Goal: Task Accomplishment & Management: Manage account settings

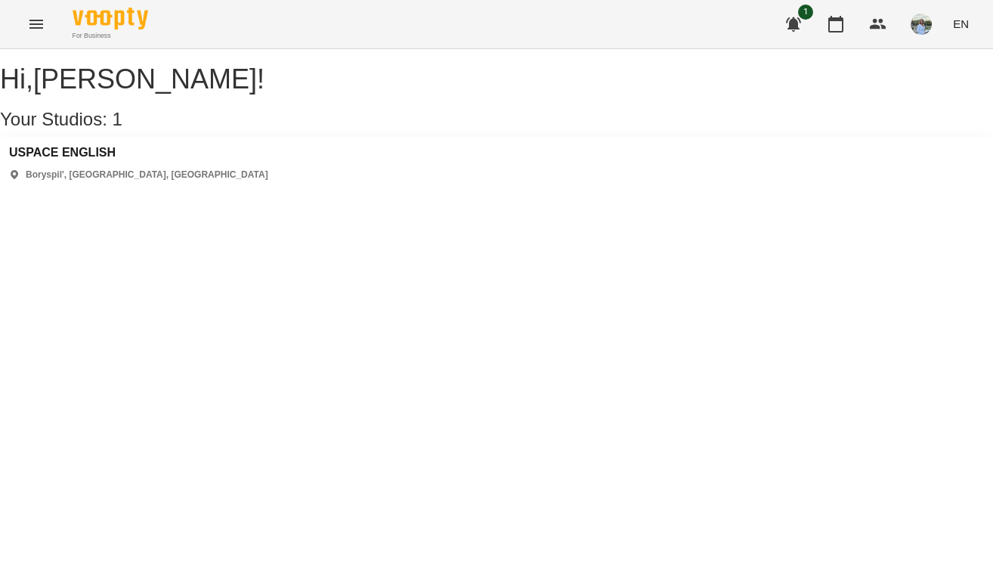
click at [26, 36] on button "Menu" at bounding box center [36, 24] width 36 height 36
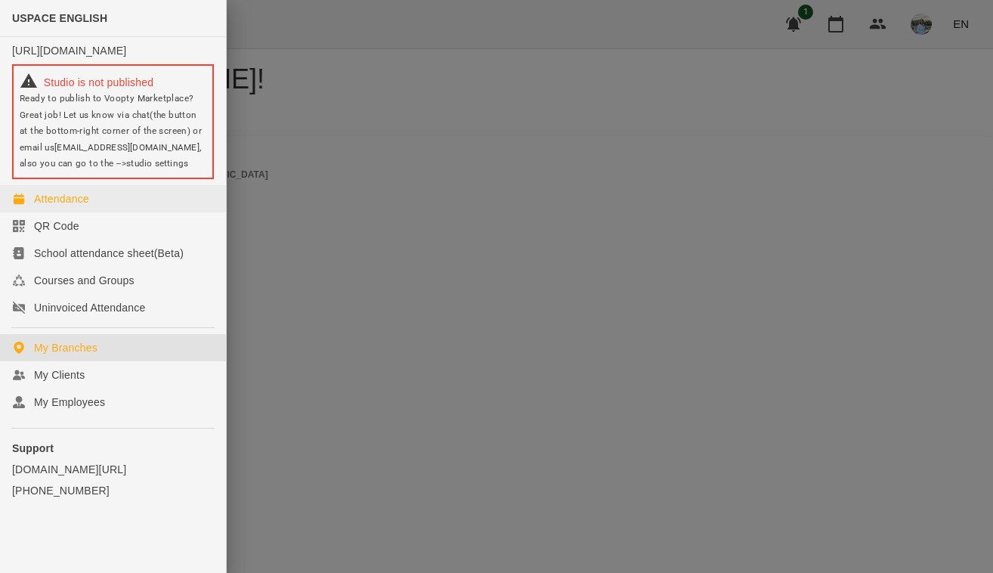
click at [104, 206] on link "Attendance" at bounding box center [113, 198] width 226 height 27
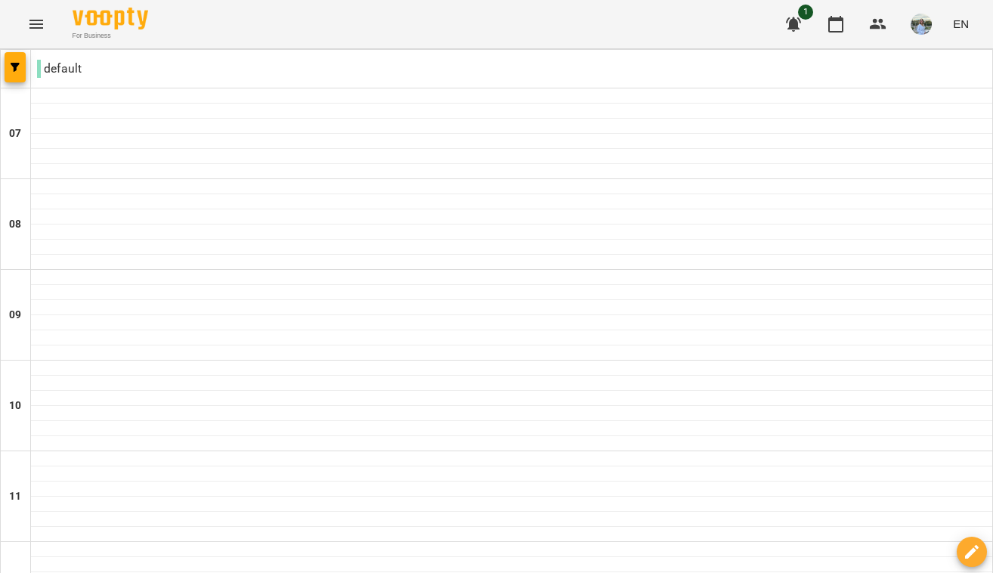
scroll to position [976, 0]
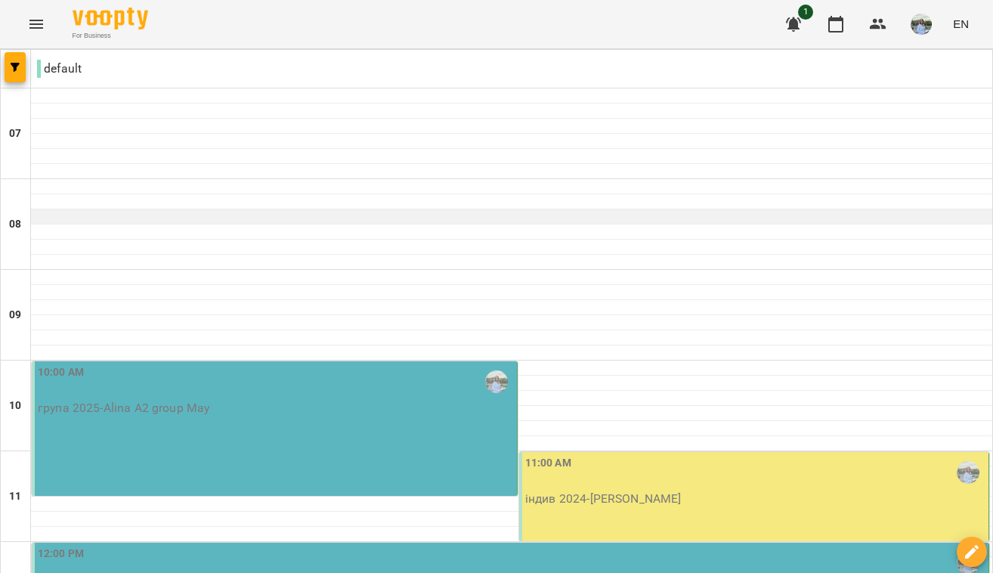
scroll to position [146, 0]
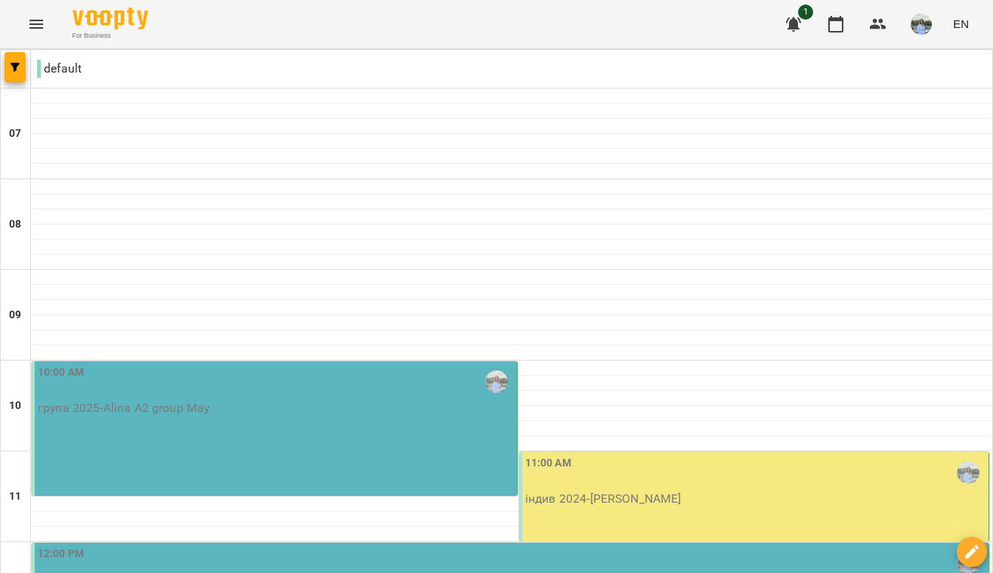
click at [364, 399] on p "група 2025 - Alina A2 group May" at bounding box center [276, 408] width 476 height 18
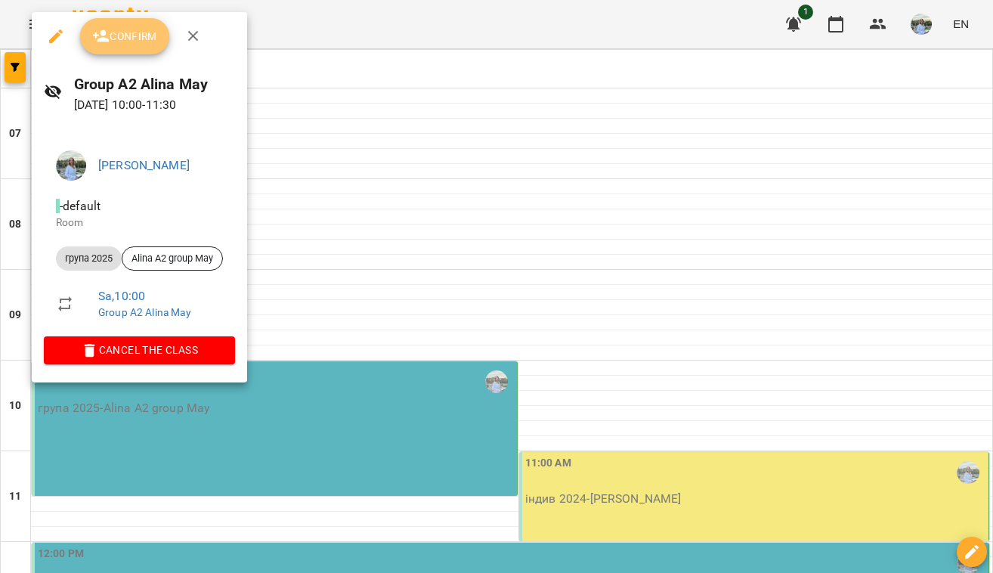
click at [139, 42] on span "Confirm" at bounding box center [124, 36] width 65 height 18
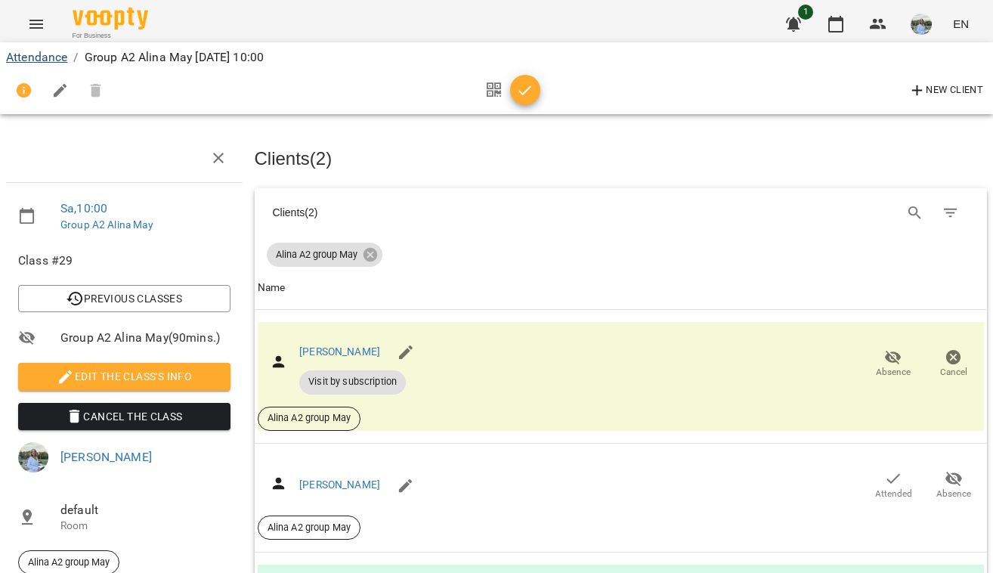
click at [54, 58] on link "Attendance" at bounding box center [36, 57] width 61 height 14
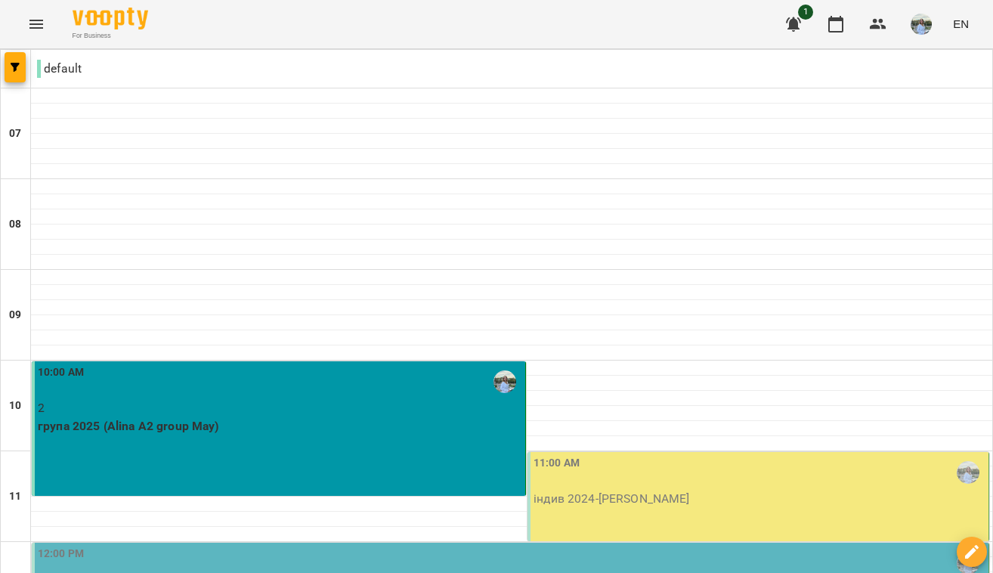
scroll to position [364, 0]
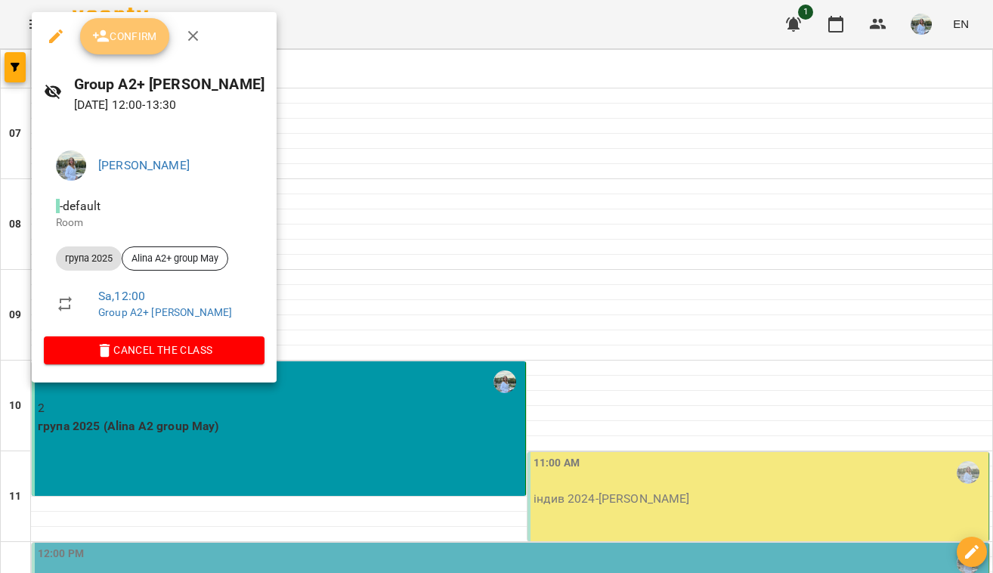
click at [144, 46] on button "Confirm" at bounding box center [124, 36] width 89 height 36
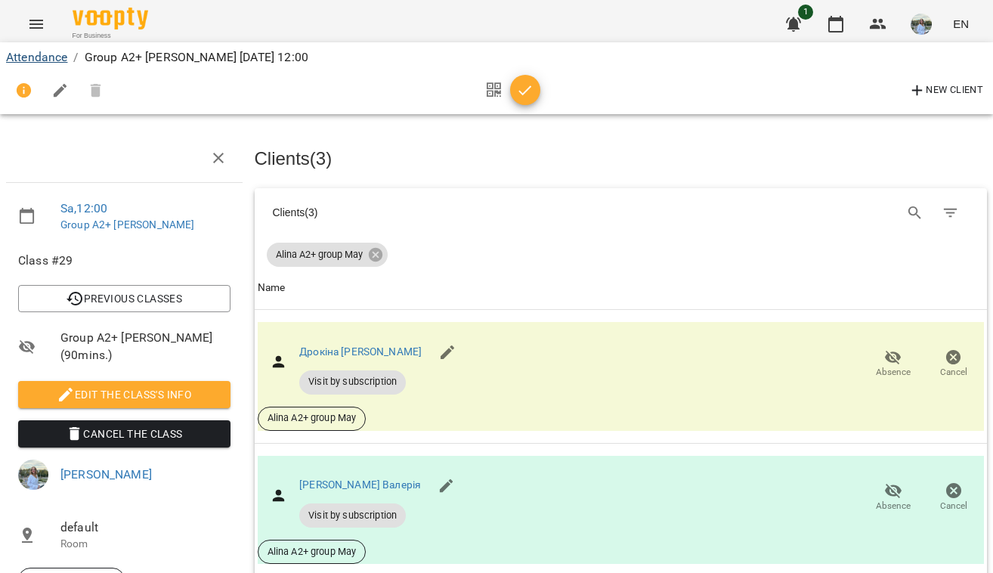
click at [54, 57] on link "Attendance" at bounding box center [36, 57] width 61 height 14
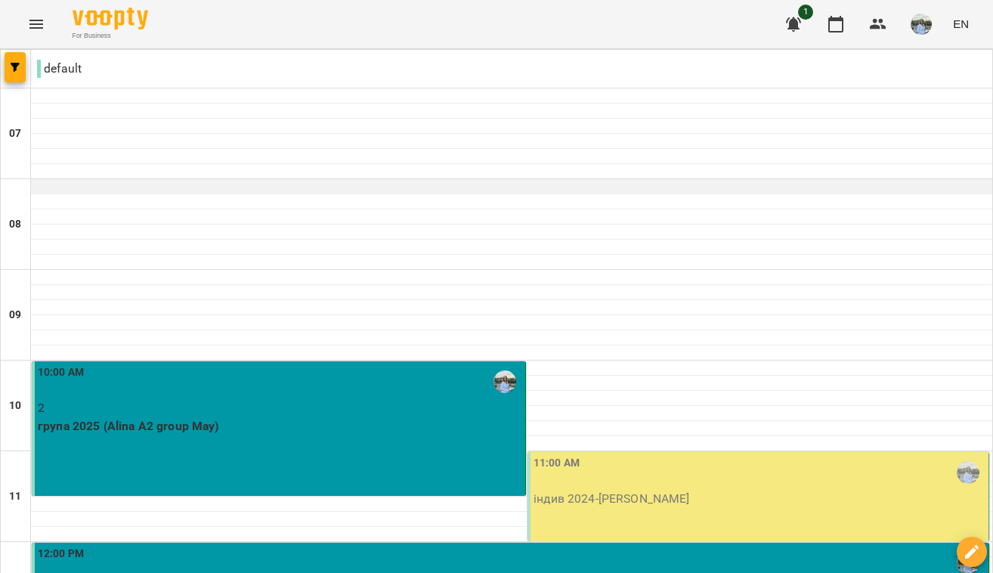
scroll to position [262, 0]
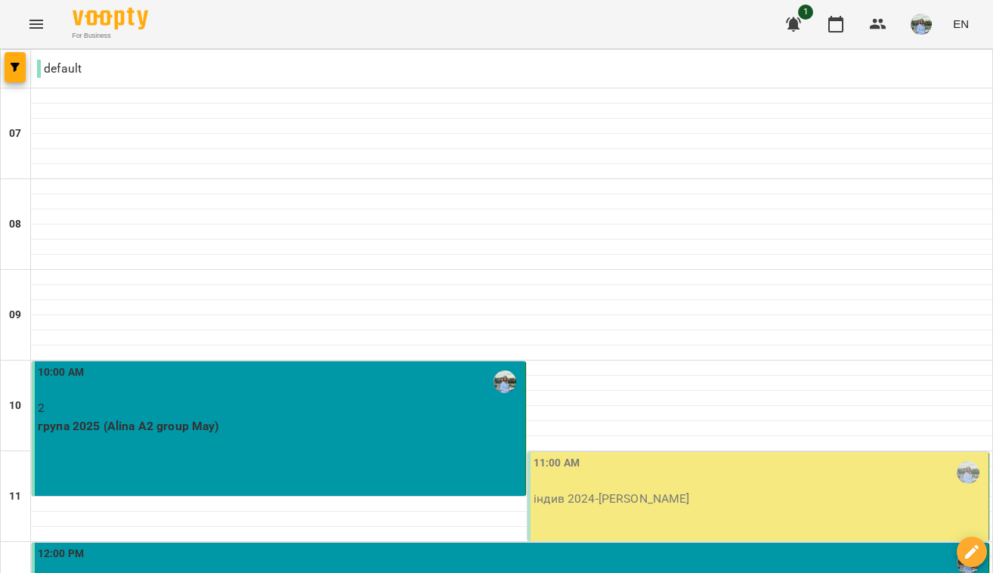
click at [601, 490] on p "індив 2024 - [PERSON_NAME]" at bounding box center [760, 499] width 452 height 18
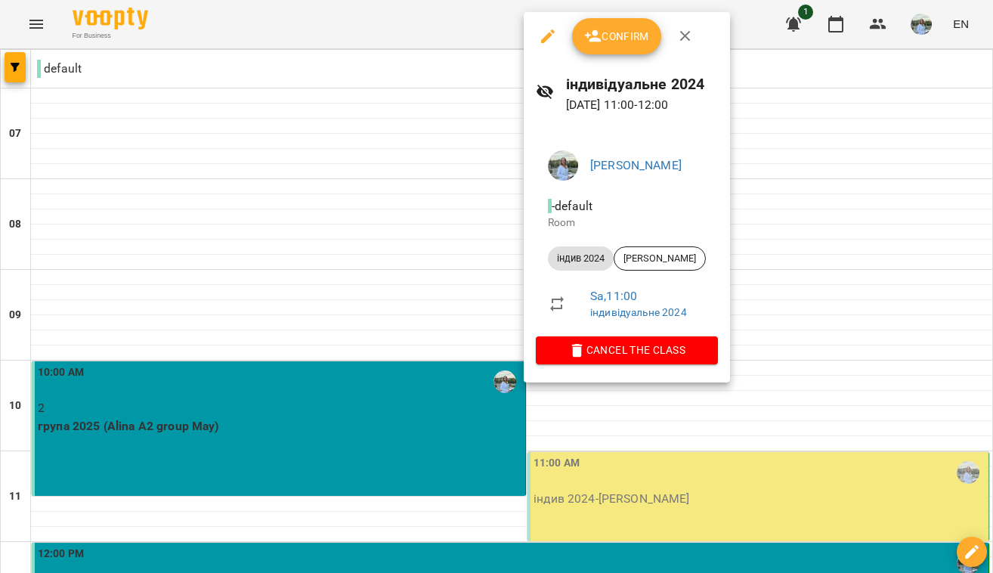
click at [614, 39] on span "Confirm" at bounding box center [616, 36] width 65 height 18
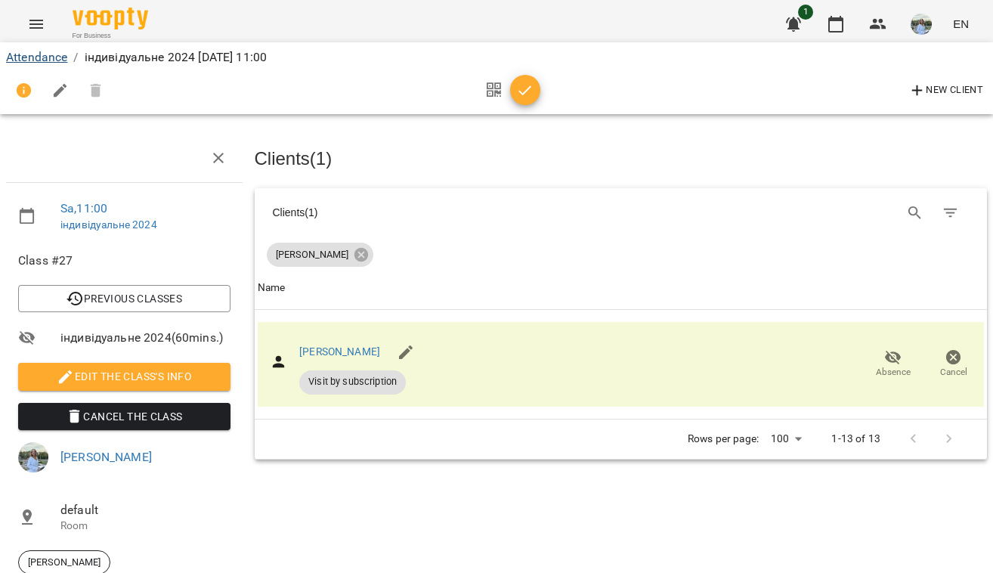
click at [58, 58] on link "Attendance" at bounding box center [36, 57] width 61 height 14
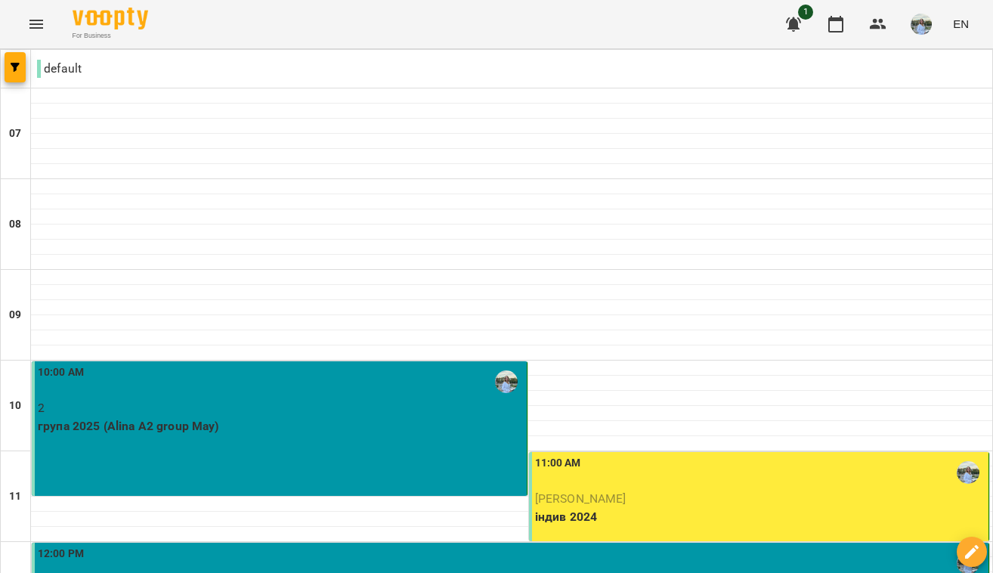
scroll to position [875, 0]
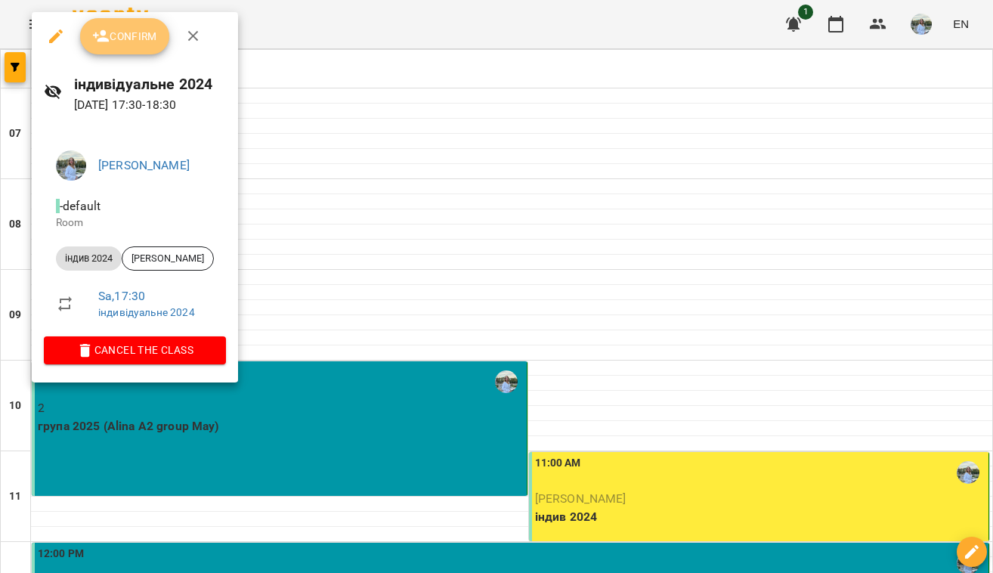
click at [131, 49] on button "Confirm" at bounding box center [124, 36] width 89 height 36
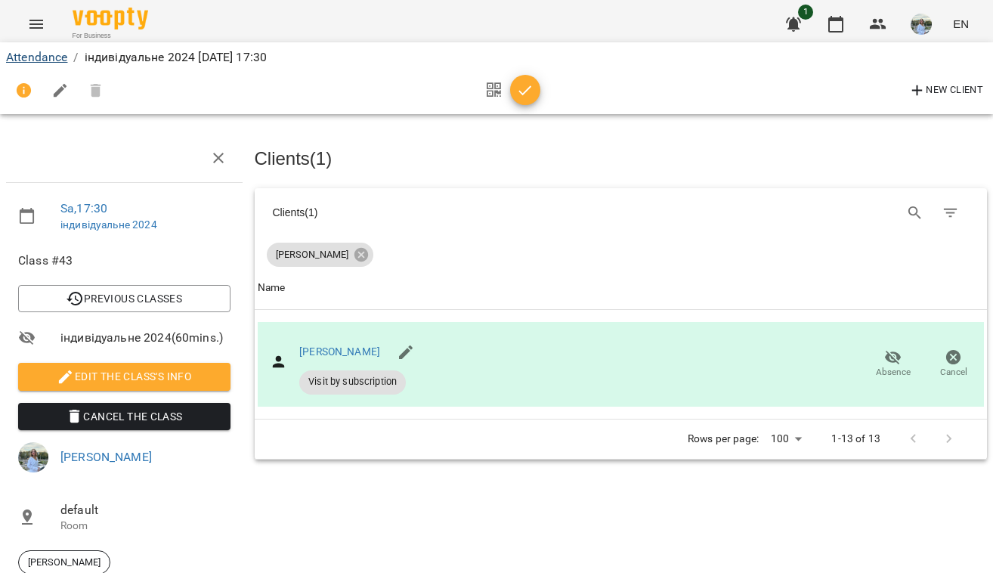
click at [51, 58] on link "Attendance" at bounding box center [36, 57] width 61 height 14
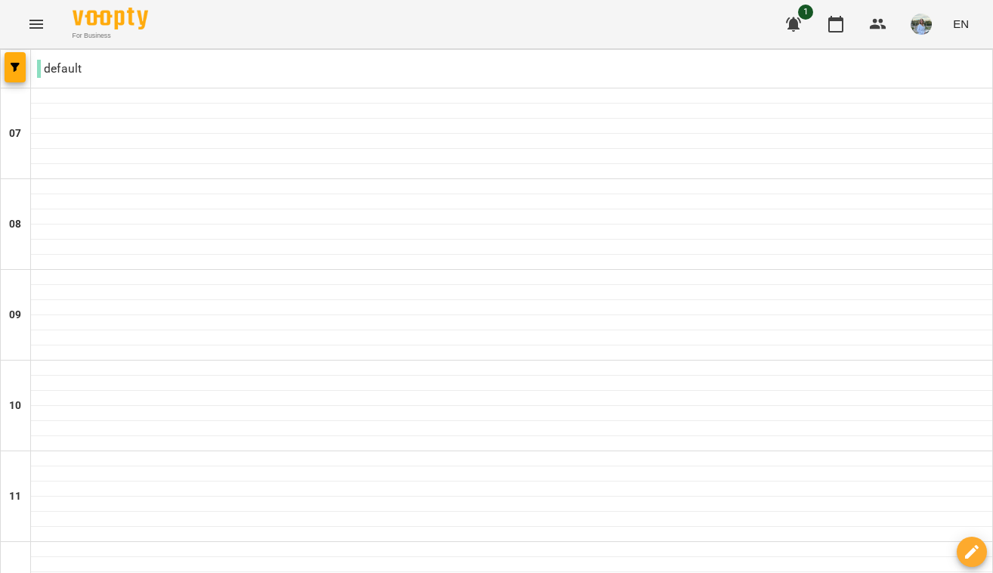
scroll to position [872, 0]
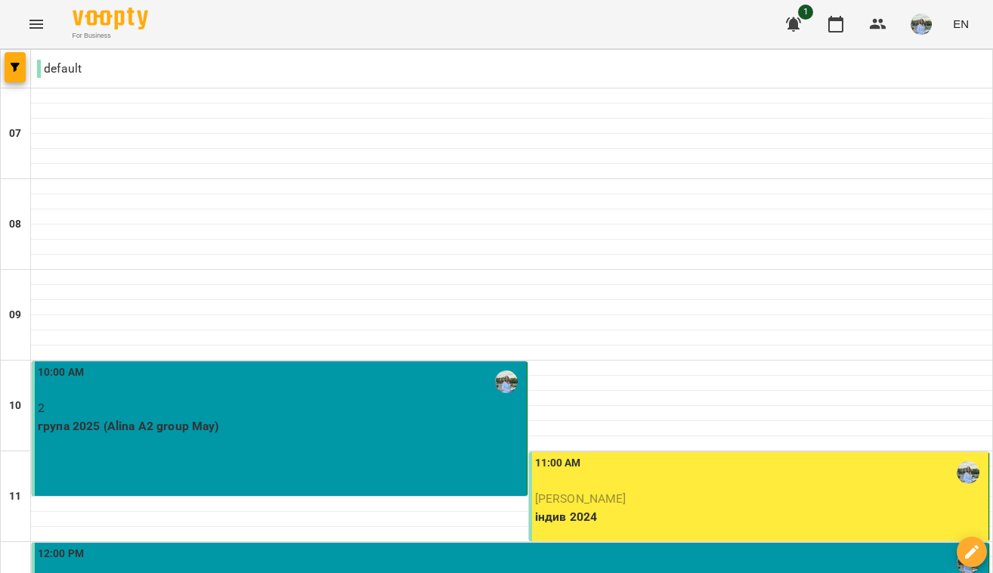
scroll to position [976, 0]
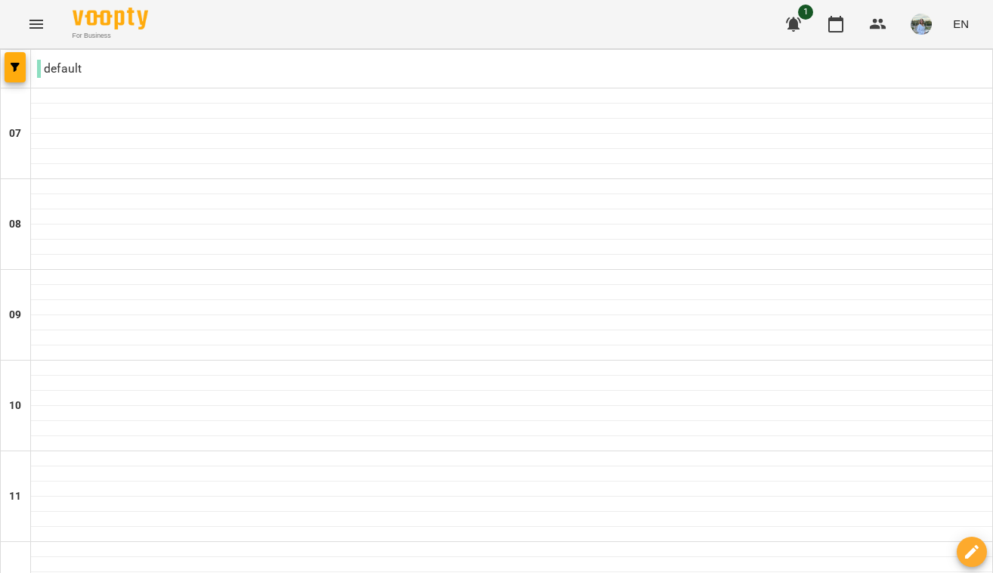
scroll to position [832, 0]
type input "**********"
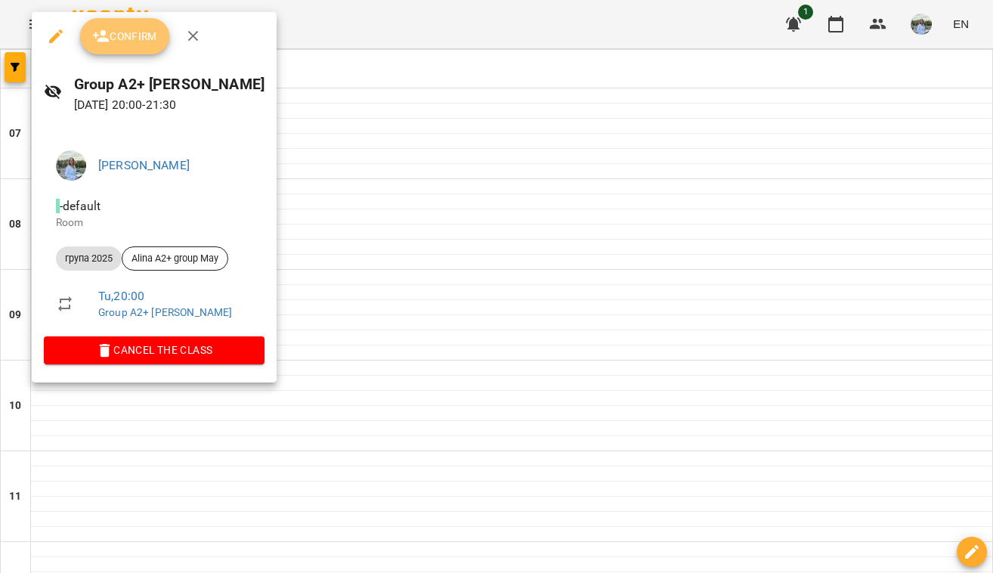
click at [134, 42] on span "Confirm" at bounding box center [124, 36] width 65 height 18
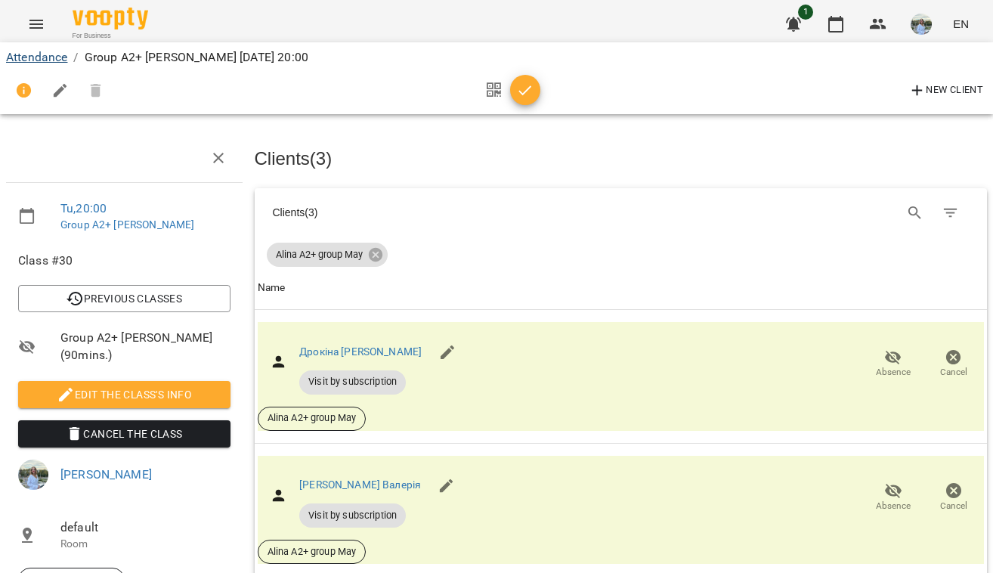
click at [46, 53] on link "Attendance" at bounding box center [36, 57] width 61 height 14
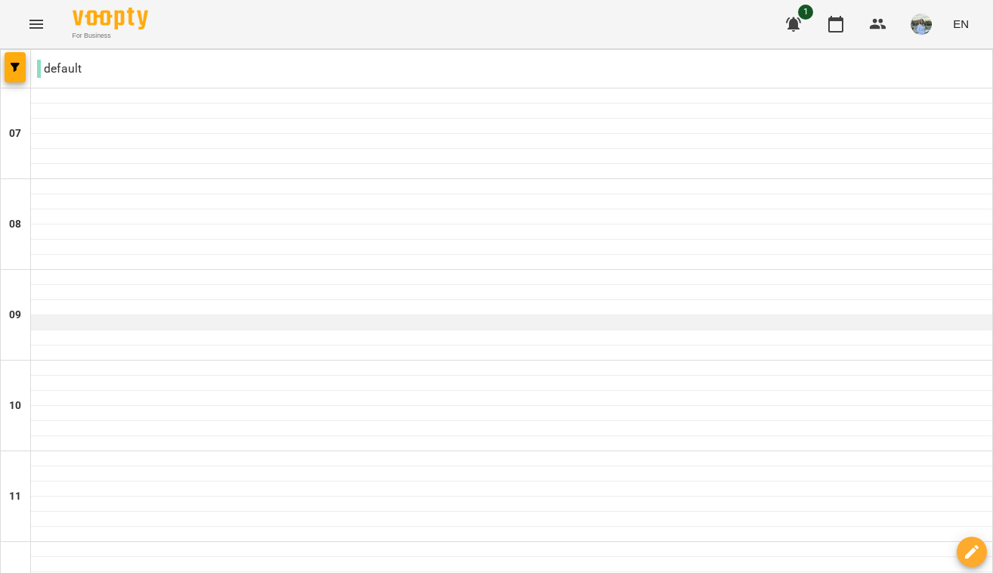
scroll to position [976, 0]
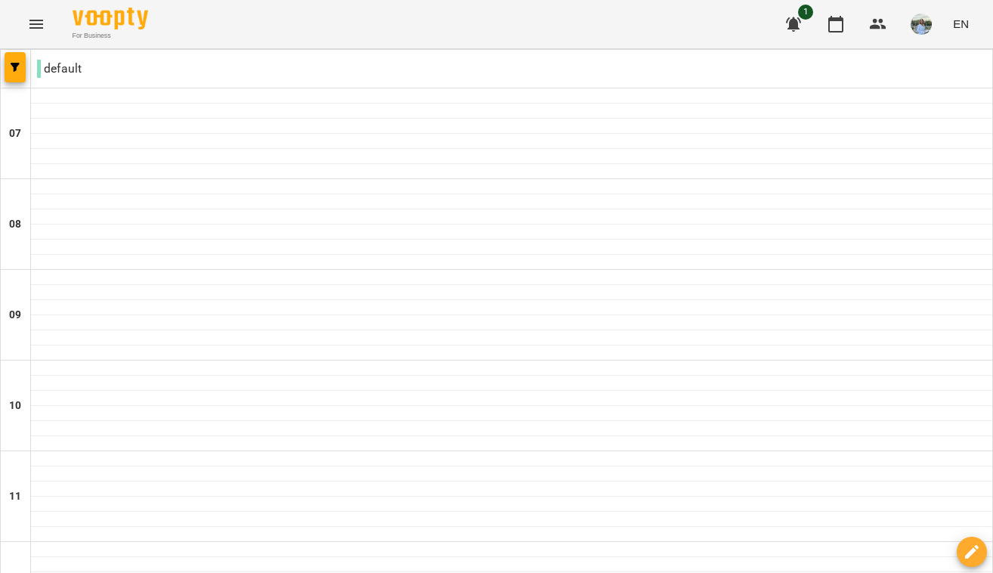
type input "**********"
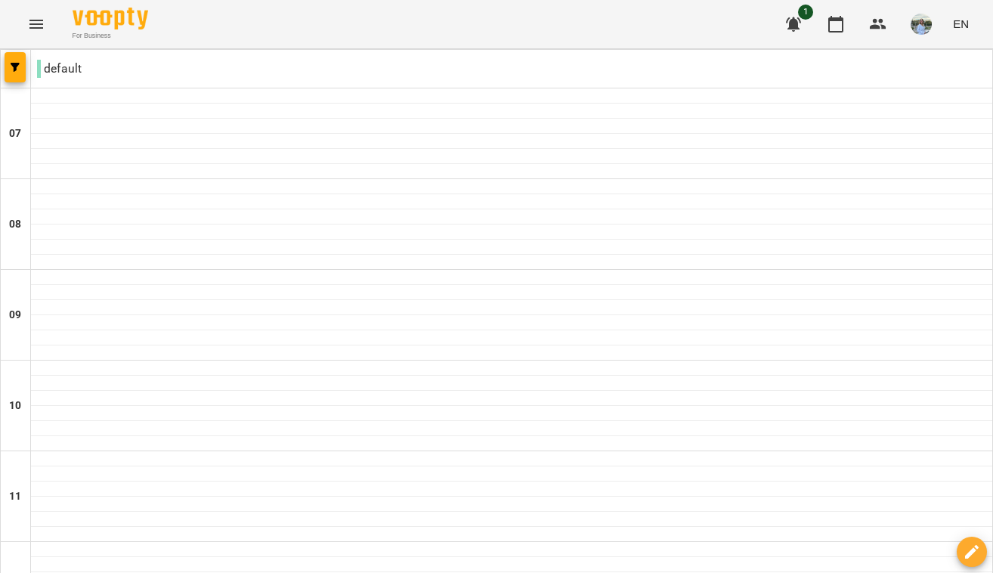
scroll to position [700, 0]
